Goal: Communication & Community: Participate in discussion

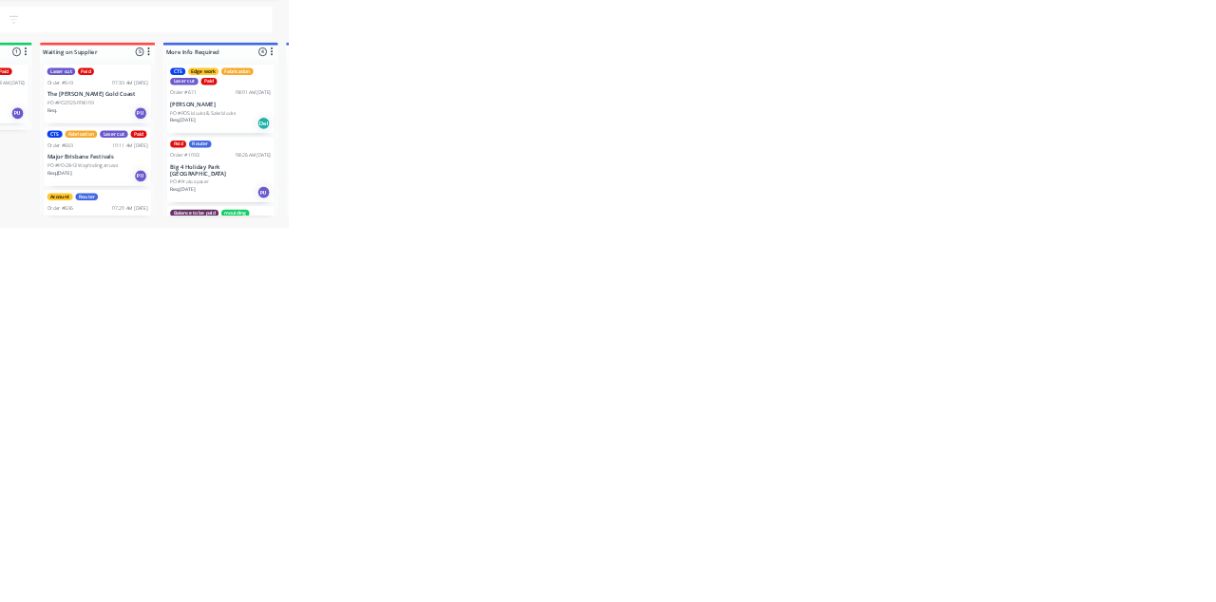
scroll to position [302, 0]
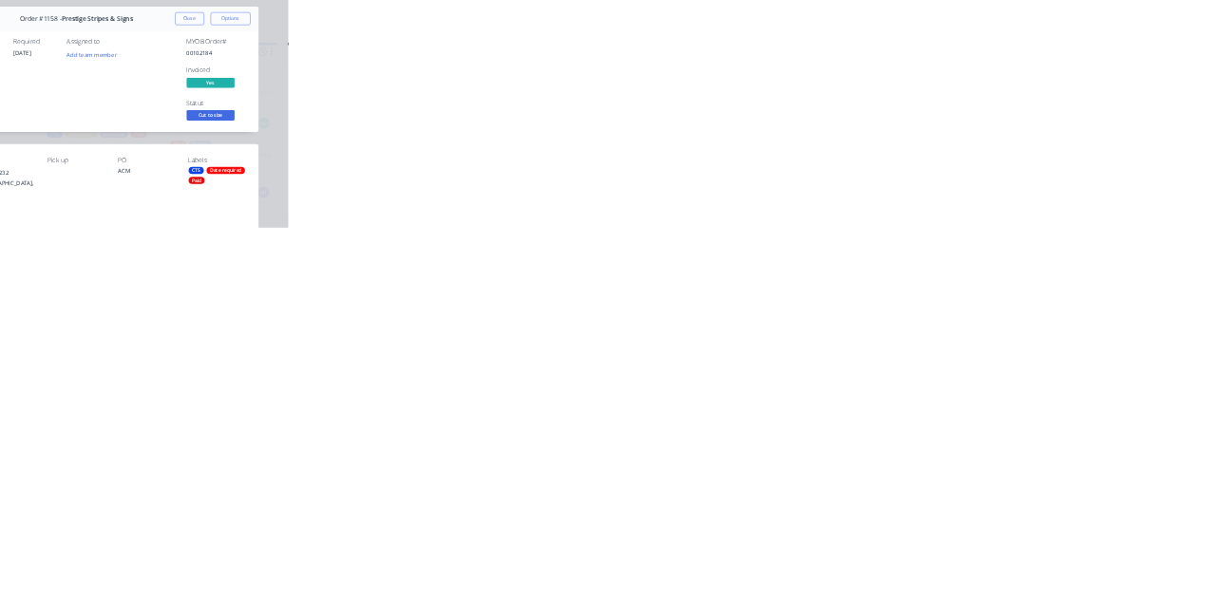
click at [198, 165] on div "Collaborate" at bounding box center [160, 166] width 75 height 17
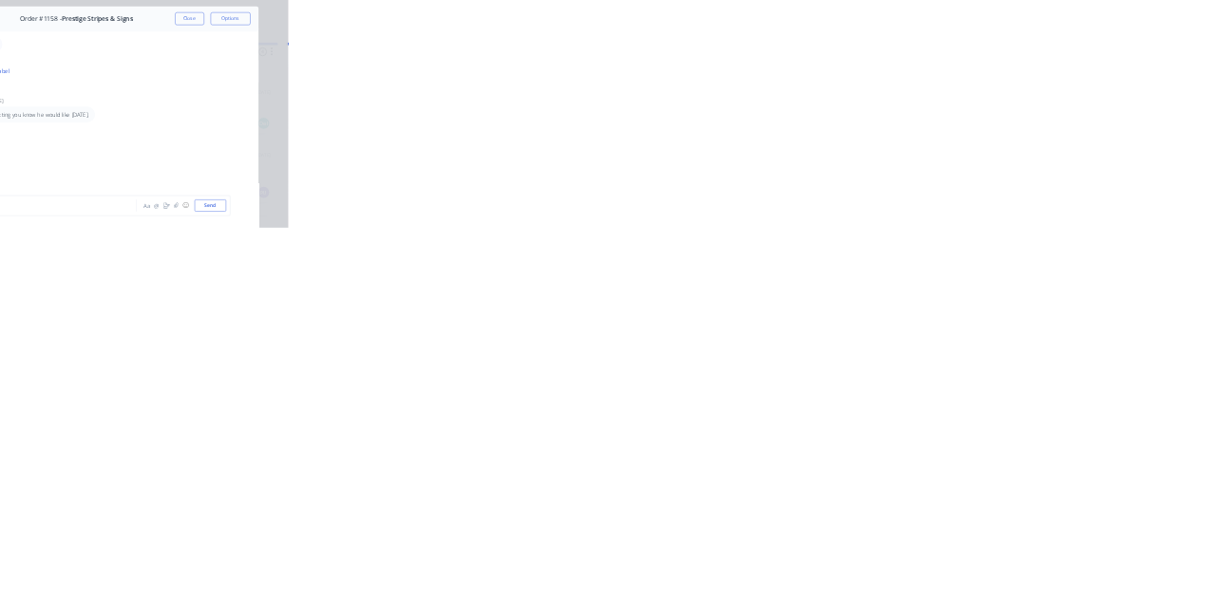
click at [1016, 106] on button "Close" at bounding box center [981, 105] width 69 height 30
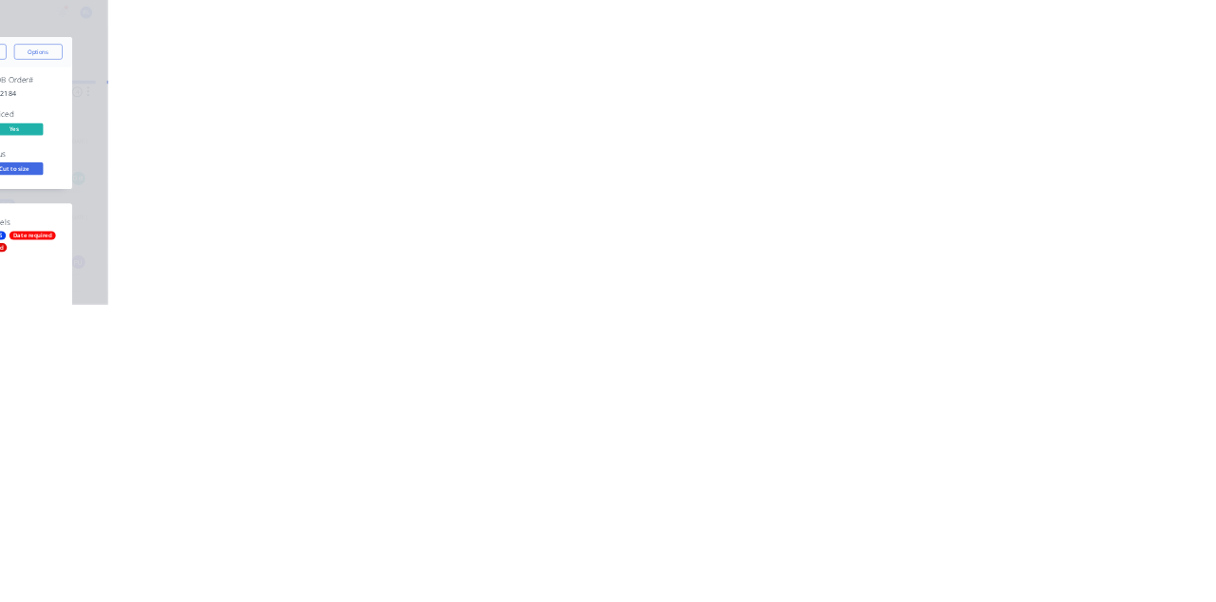
click at [252, 163] on button "Collaborate" at bounding box center [161, 165] width 180 height 47
click at [855, 559] on div at bounding box center [611, 549] width 487 height 20
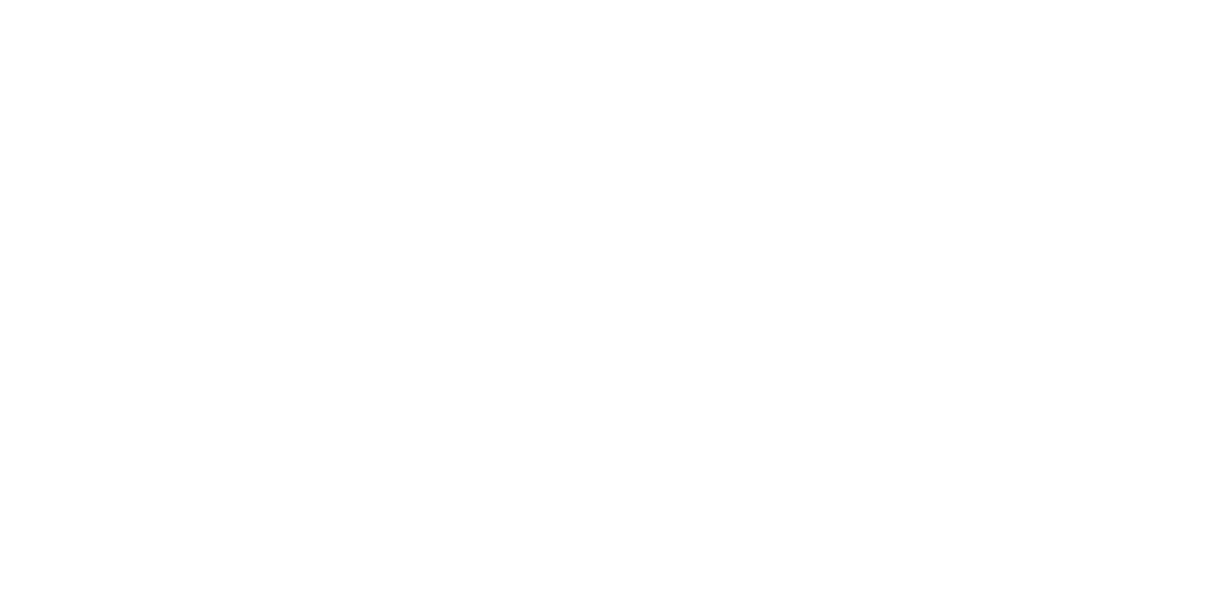
click at [1068, 563] on button "Send" at bounding box center [1030, 549] width 75 height 28
click at [1016, 99] on button "Close" at bounding box center [981, 105] width 69 height 30
click at [252, 192] on button "Checklists 0/0" at bounding box center [161, 213] width 180 height 47
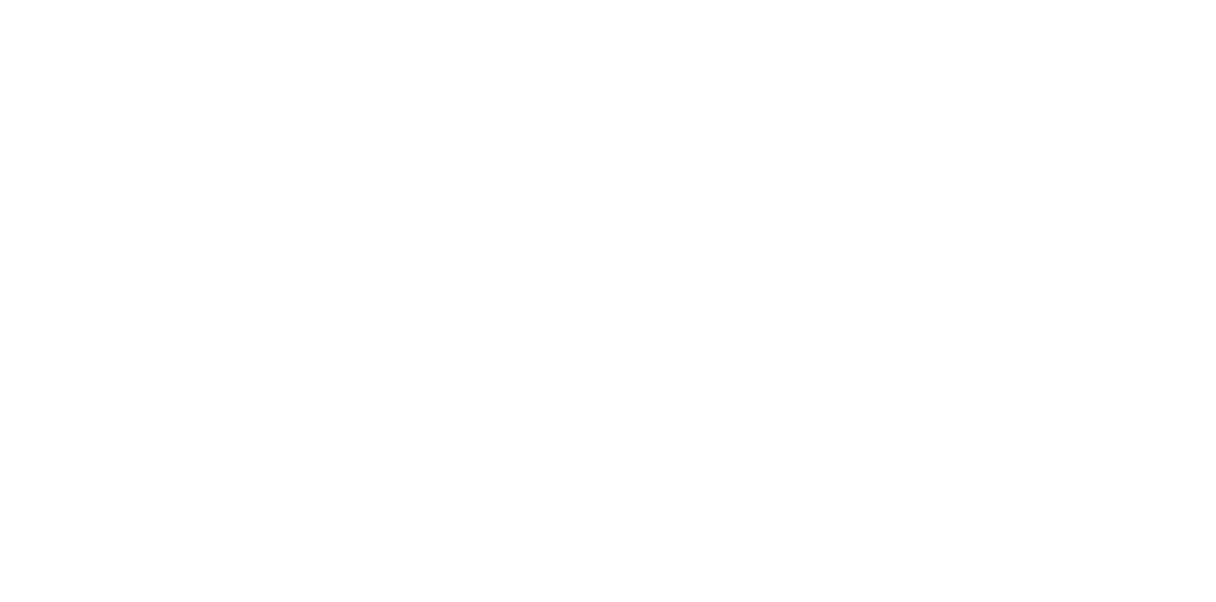
type textarea "x"
click at [252, 153] on button "Collaborate" at bounding box center [161, 165] width 180 height 47
click at [855, 559] on div at bounding box center [611, 549] width 487 height 20
click at [855, 559] on div "@k" at bounding box center [611, 549] width 487 height 20
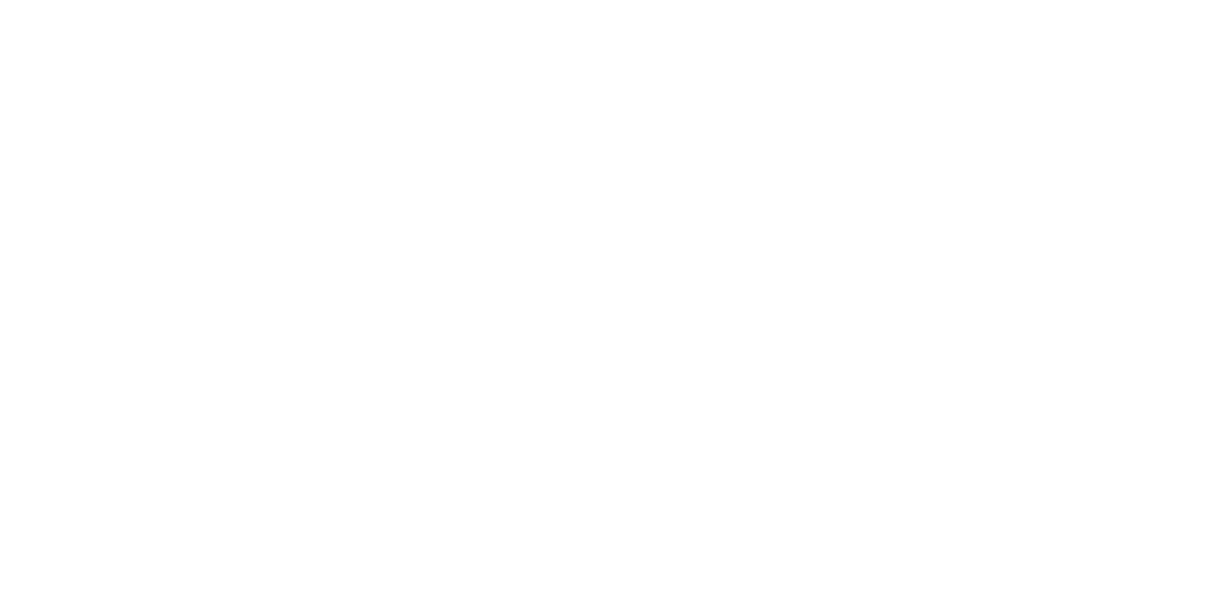
click at [855, 559] on div "@k" at bounding box center [611, 549] width 487 height 20
click at [1068, 563] on button "Send" at bounding box center [1030, 549] width 75 height 28
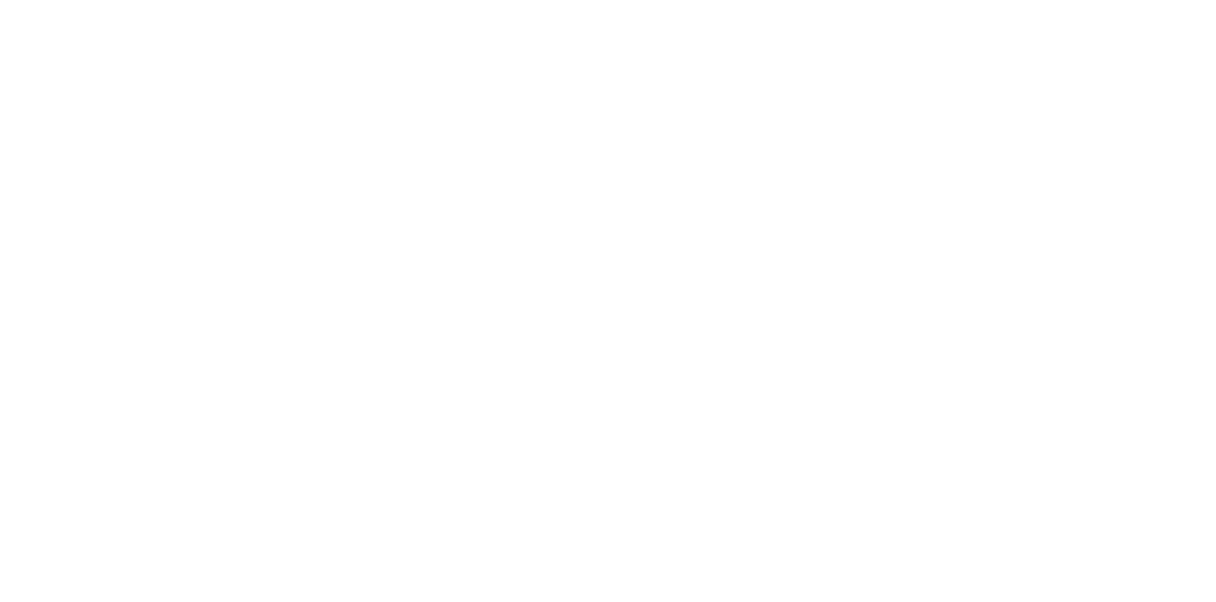
scroll to position [340, 0]
click at [1016, 104] on button "Close" at bounding box center [981, 105] width 69 height 30
click at [252, 179] on button "Collaborate" at bounding box center [161, 165] width 180 height 47
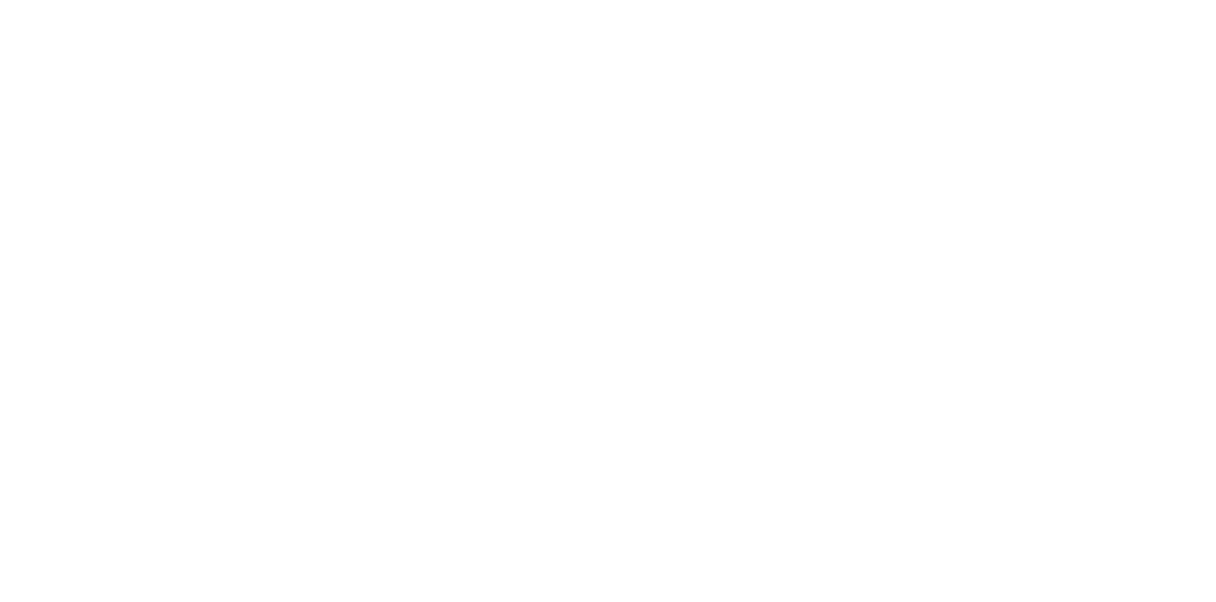
click at [207, 211] on div "Checklists 0/0" at bounding box center [165, 213] width 84 height 17
type textarea "x"
click at [198, 173] on div "Collaborate" at bounding box center [160, 166] width 75 height 17
click at [855, 559] on div at bounding box center [611, 549] width 487 height 20
click at [1068, 563] on button "Send" at bounding box center [1030, 549] width 75 height 28
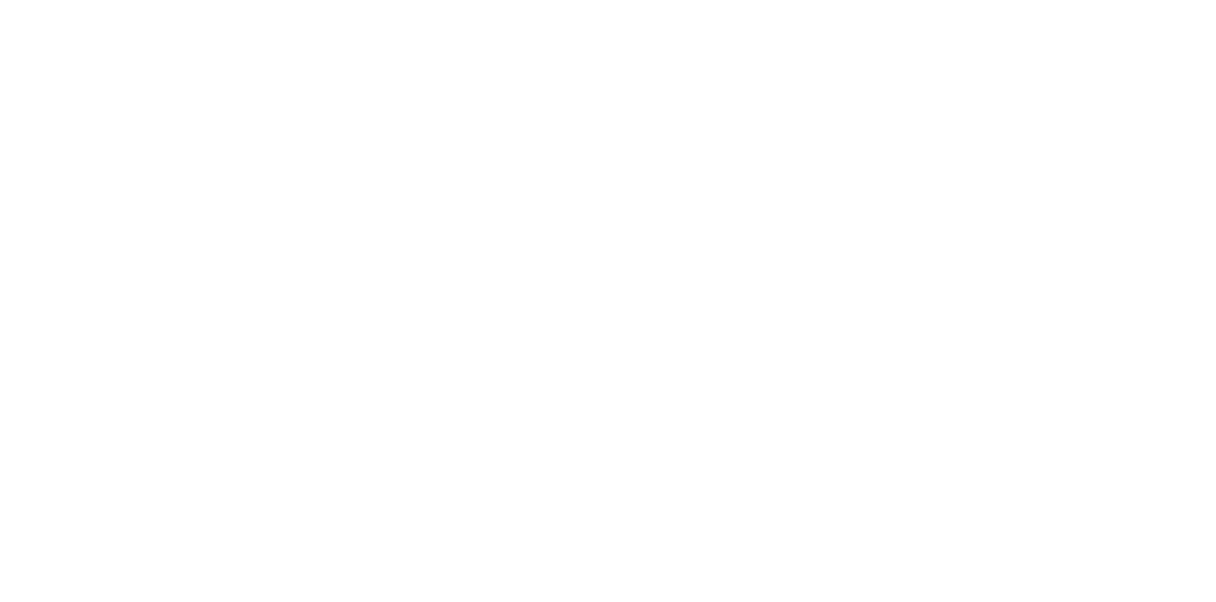
click at [855, 559] on div at bounding box center [611, 549] width 487 height 20
click at [1068, 563] on button "Send" at bounding box center [1030, 549] width 75 height 28
click at [1016, 103] on button "Close" at bounding box center [981, 105] width 69 height 30
